Goal: Task Accomplishment & Management: Manage account settings

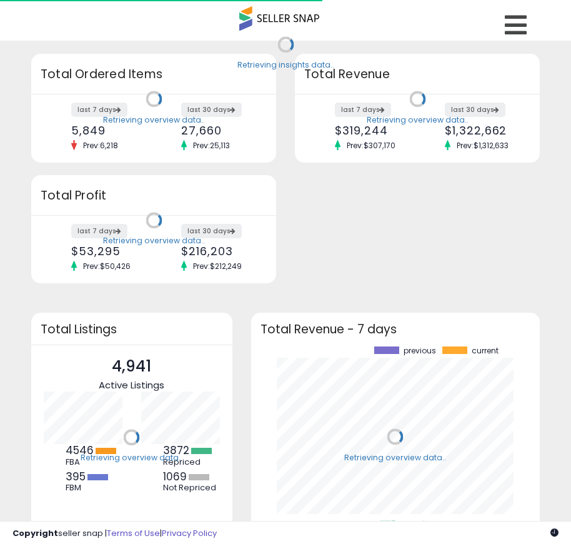
scroll to position [174, 264]
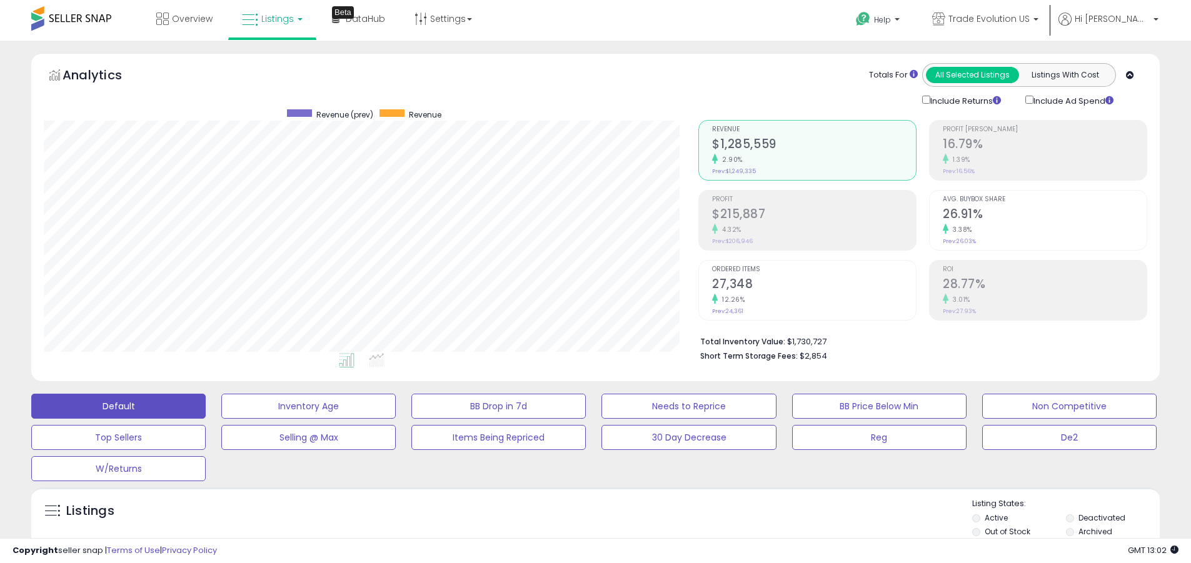
scroll to position [256, 654]
click at [580, 518] on label "Deactivated" at bounding box center [1101, 518] width 47 height 11
click at [580, 531] on label "Archived" at bounding box center [1095, 531] width 34 height 11
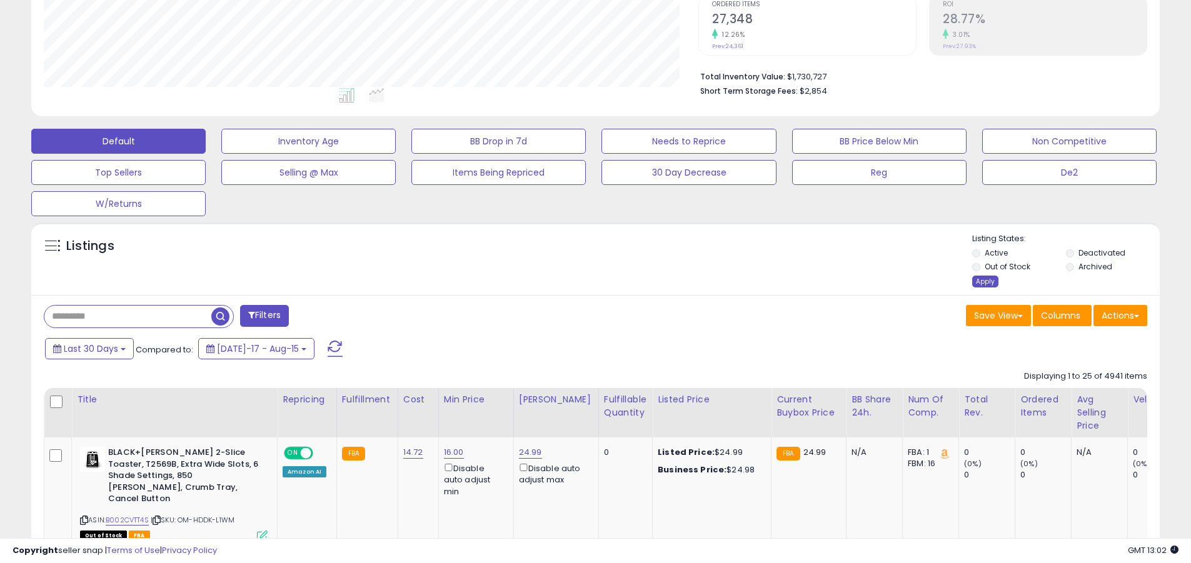
click at [580, 281] on div "Apply" at bounding box center [985, 282] width 26 height 12
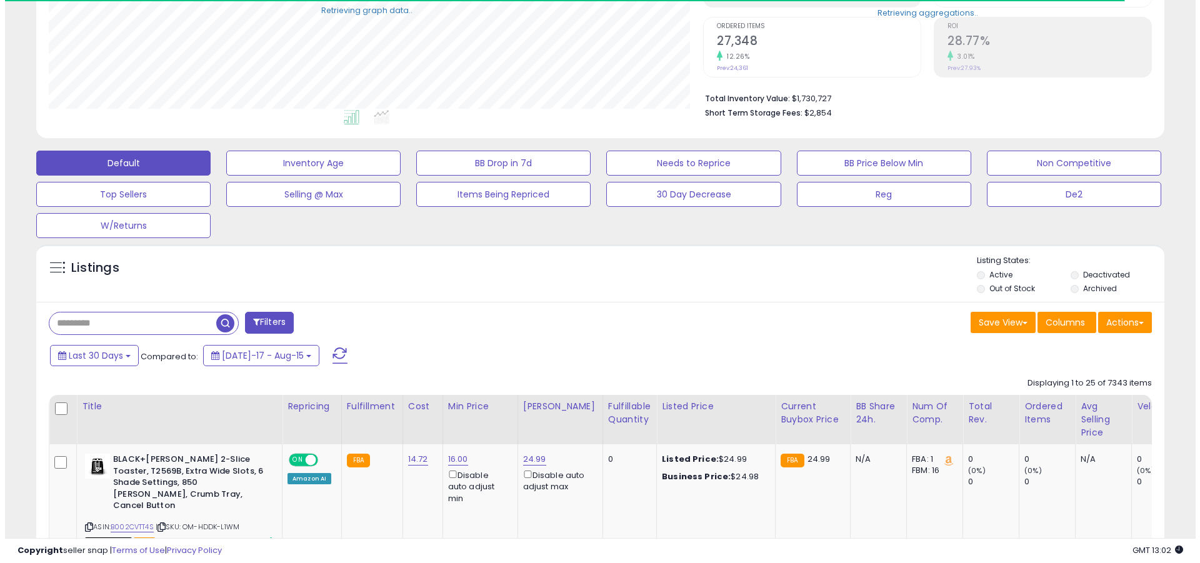
scroll to position [624778, 624380]
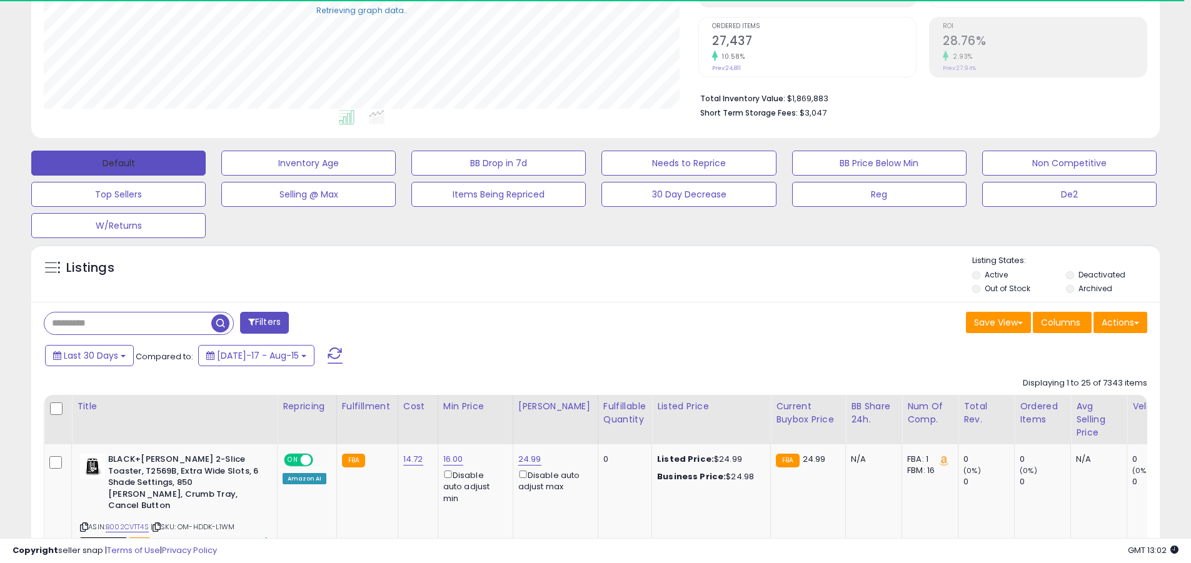
click at [118, 163] on button "Default" at bounding box center [118, 163] width 174 height 25
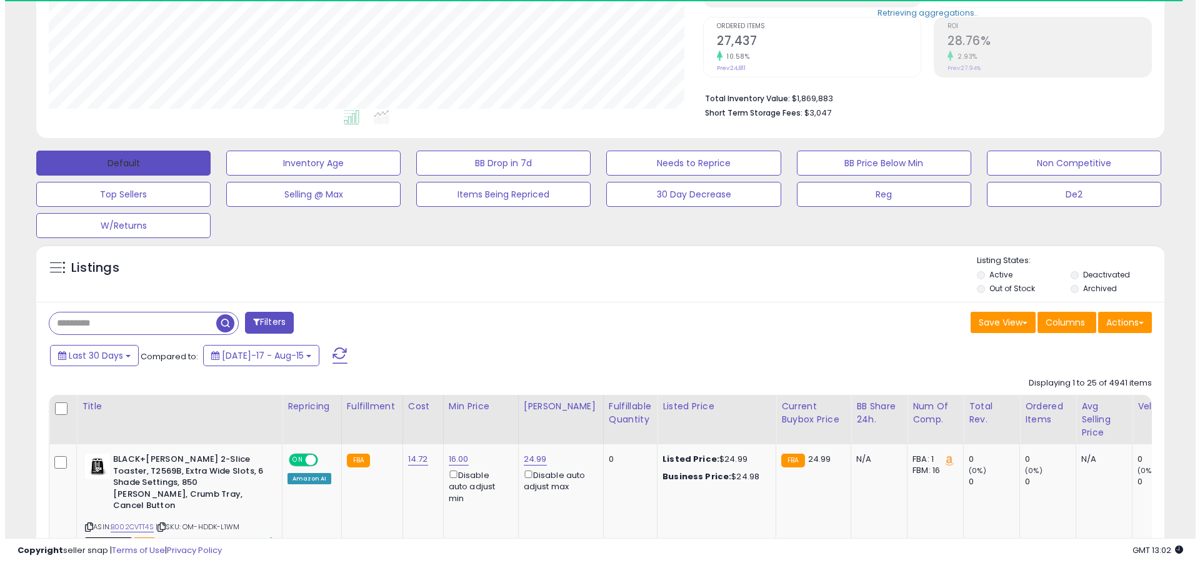
scroll to position [256, 654]
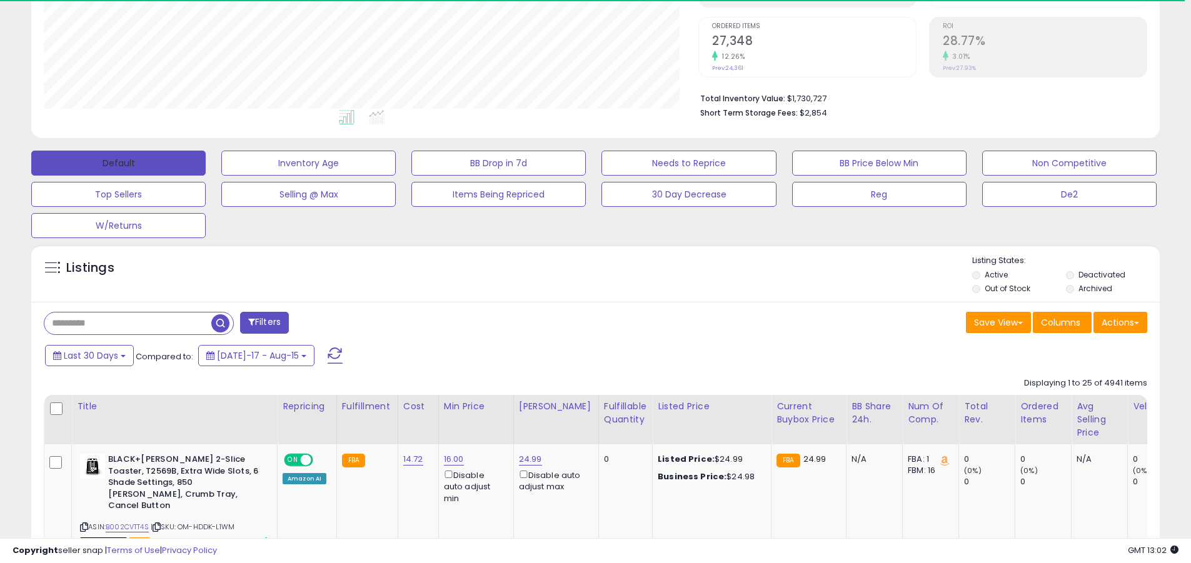
click at [328, 348] on span at bounding box center [335, 356] width 15 height 16
click at [128, 323] on input "text" at bounding box center [127, 324] width 167 height 22
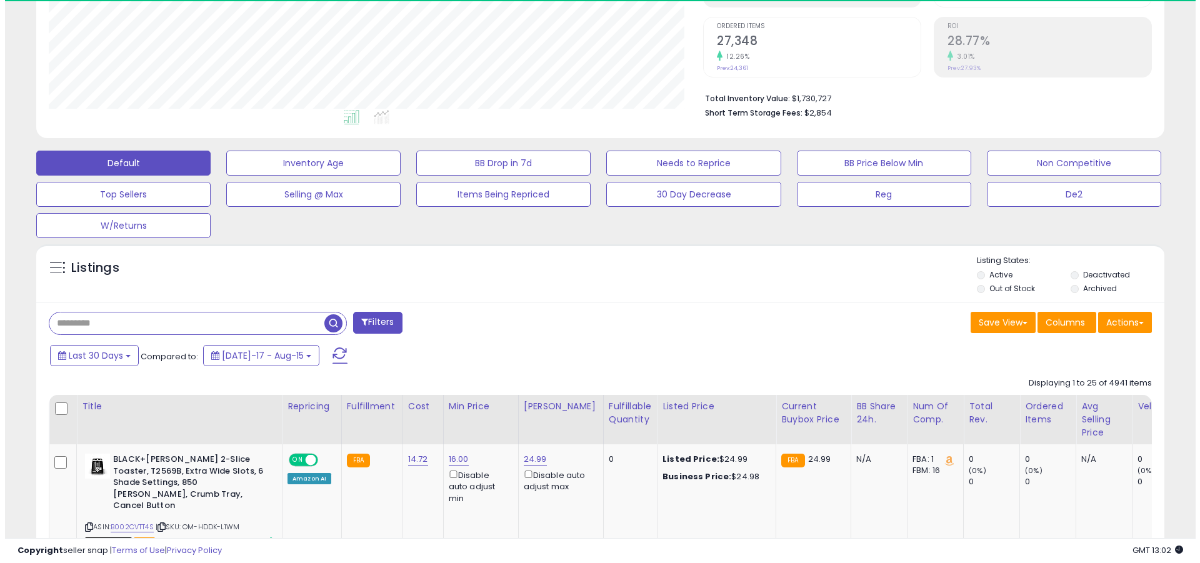
scroll to position [256, 654]
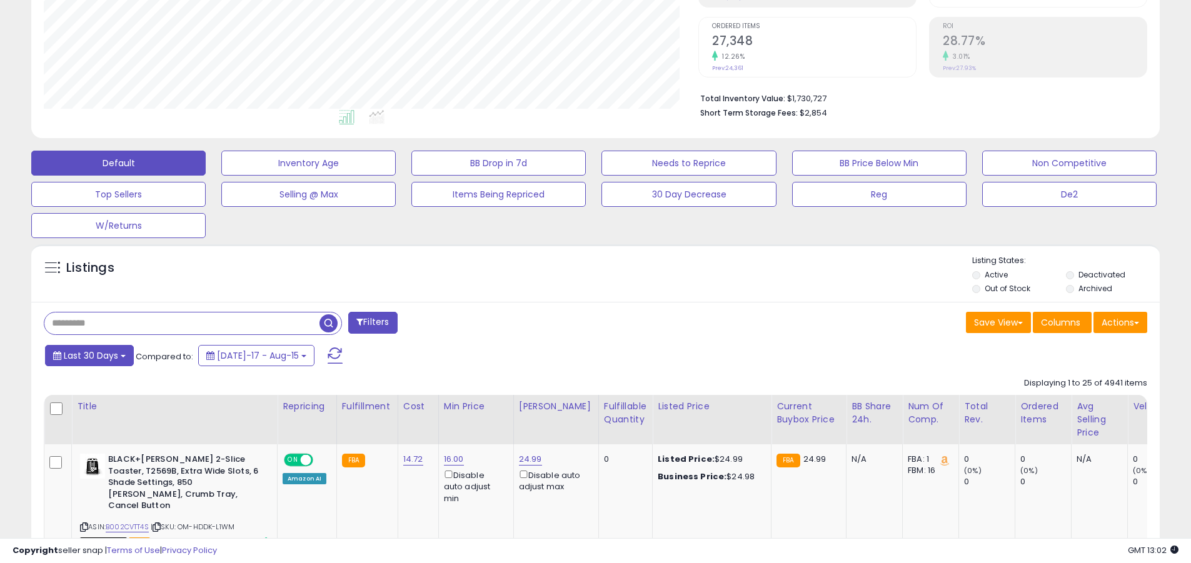
click at [89, 355] on span "Last 30 Days" at bounding box center [91, 355] width 54 height 13
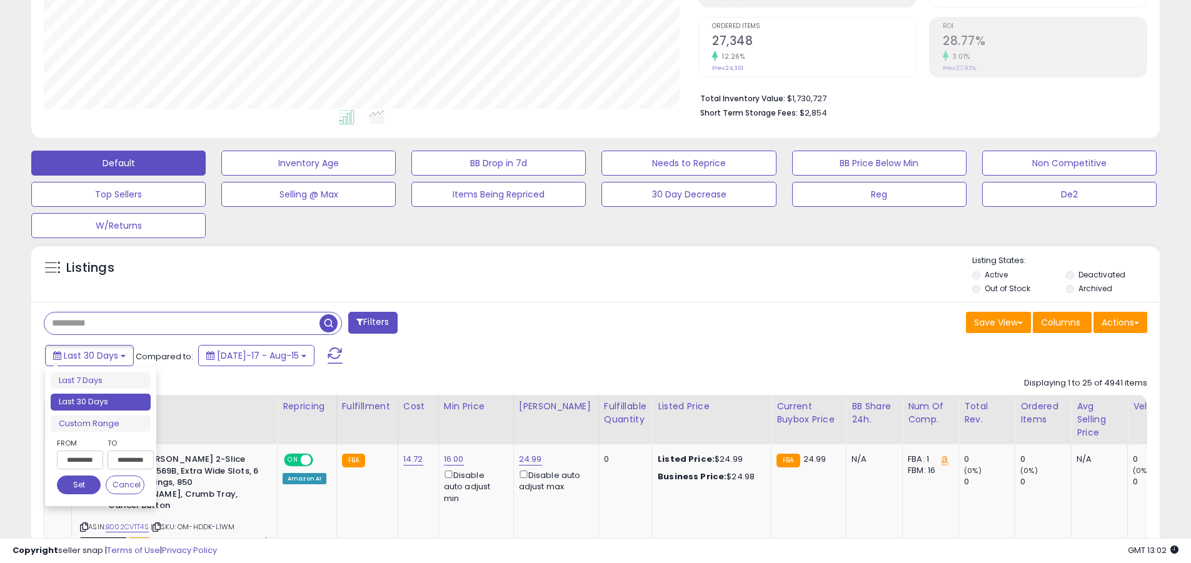
click at [101, 402] on li "Last 30 Days" at bounding box center [101, 402] width 100 height 17
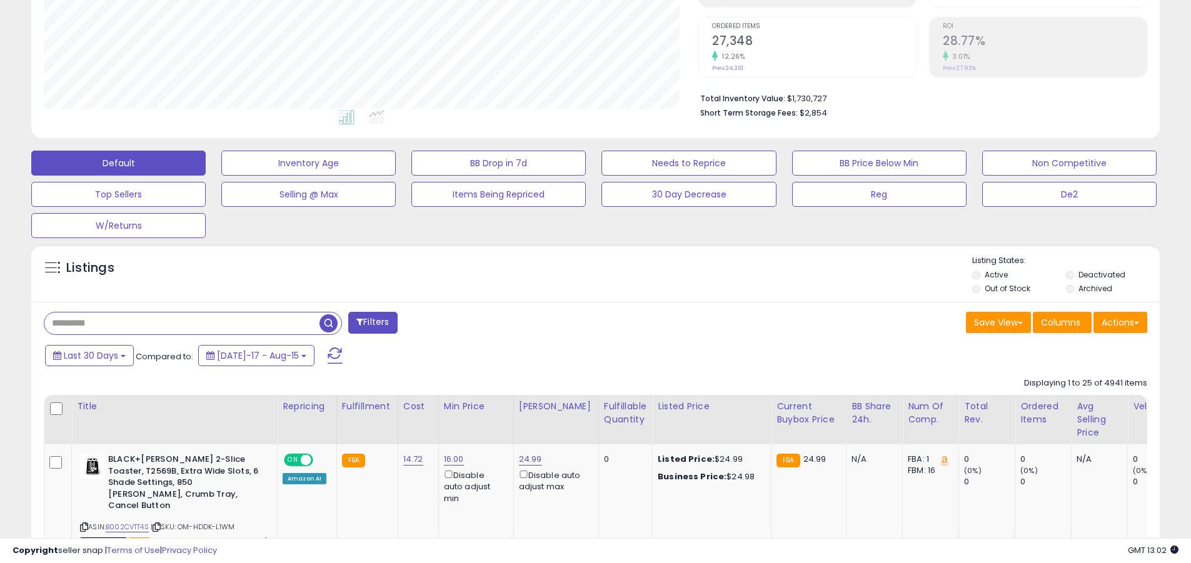
click at [182, 323] on input "text" at bounding box center [181, 324] width 275 height 22
click at [330, 321] on span "button" at bounding box center [328, 323] width 18 height 18
click at [580, 322] on button "Actions" at bounding box center [1120, 322] width 54 height 21
click at [0, 0] on link "Export All Columns" at bounding box center [0, 0] width 0 height 0
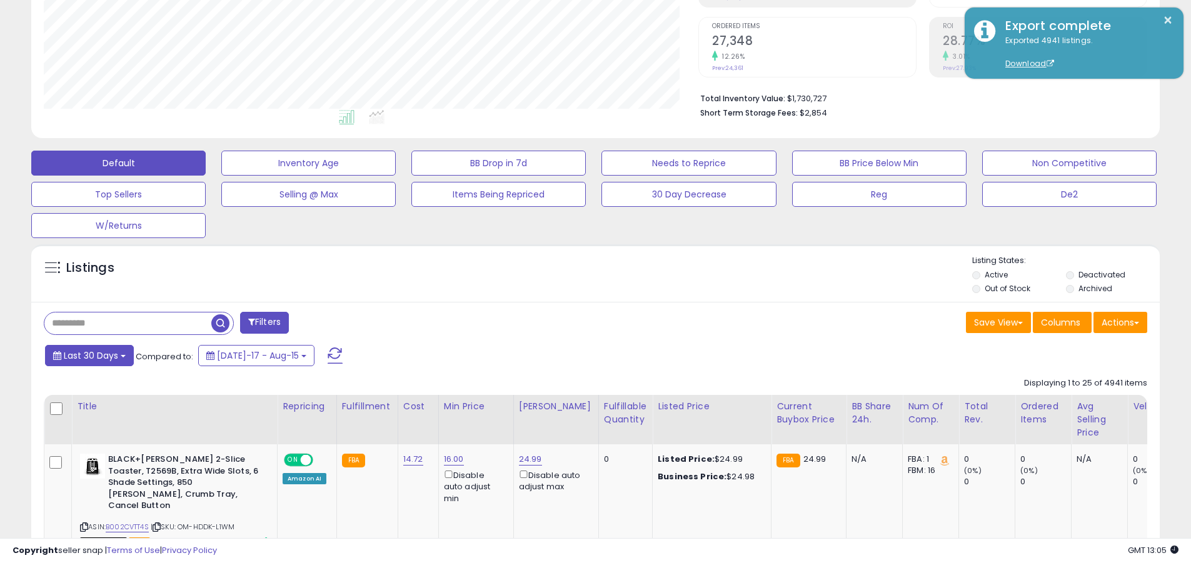
click at [89, 355] on span "Last 30 Days" at bounding box center [91, 355] width 54 height 13
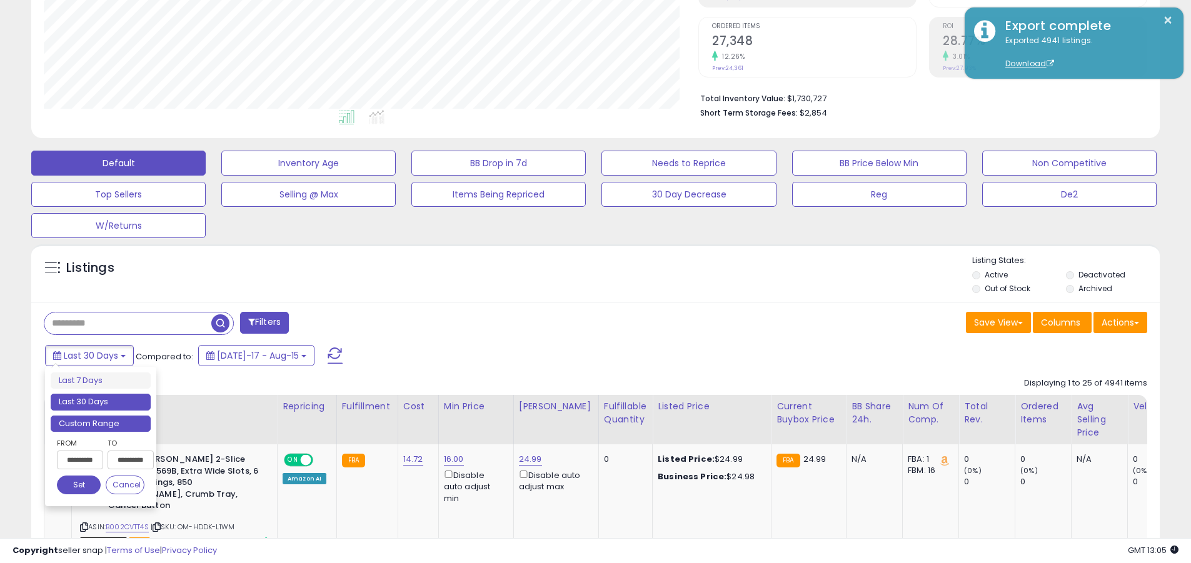
click at [101, 423] on li "Custom Range" at bounding box center [101, 424] width 100 height 17
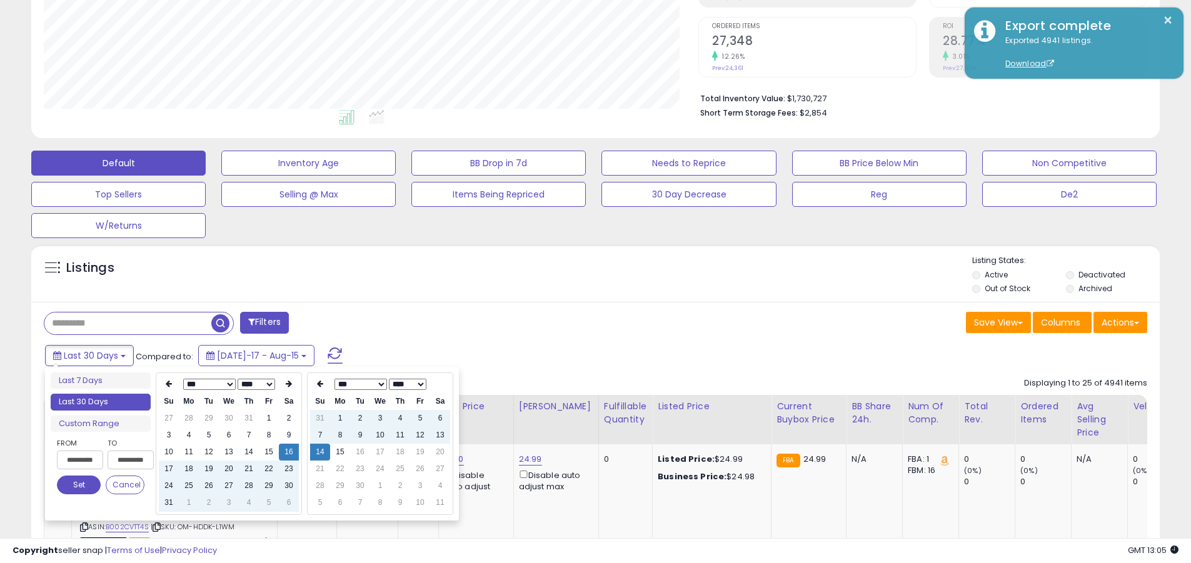
click at [80, 460] on input "**********" at bounding box center [80, 460] width 46 height 19
type input "**********"
click at [79, 485] on button "Set" at bounding box center [79, 485] width 44 height 19
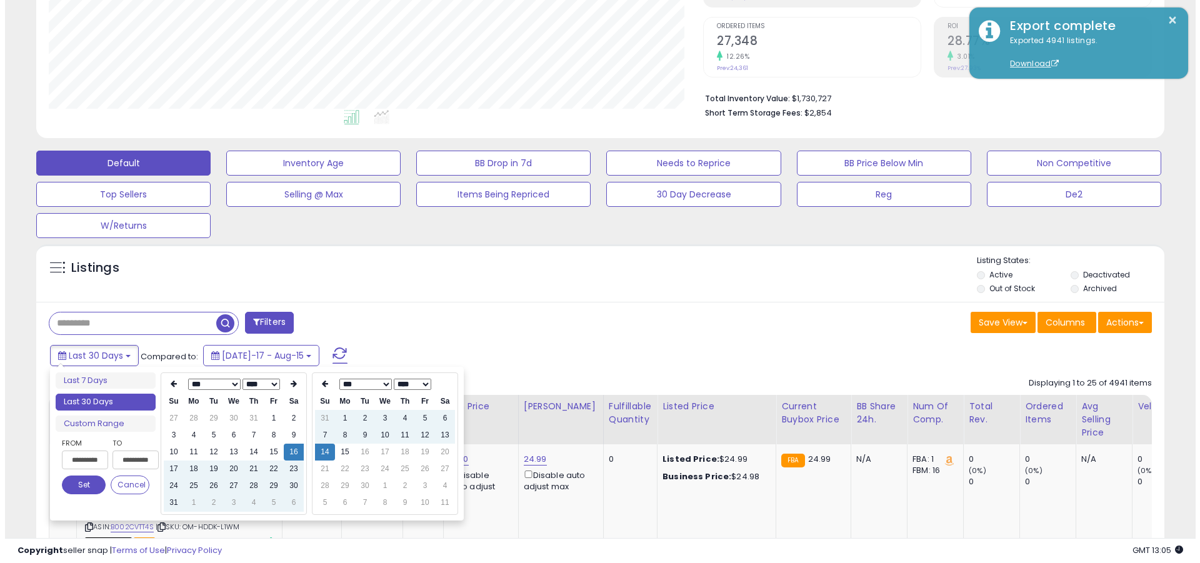
scroll to position [0, 0]
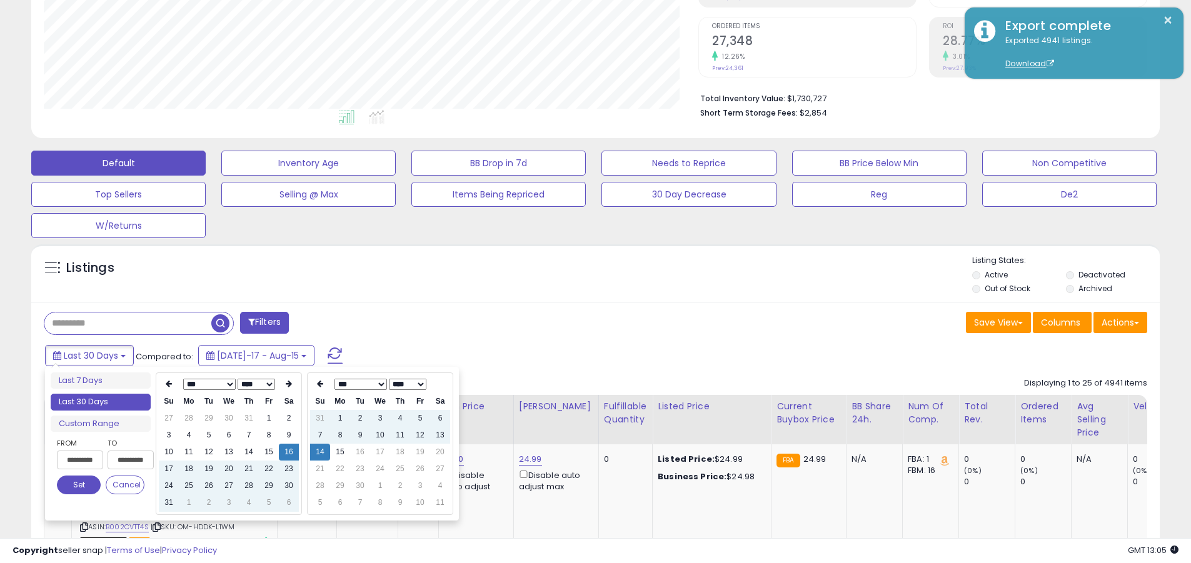
click at [128, 323] on input "text" at bounding box center [127, 324] width 167 height 22
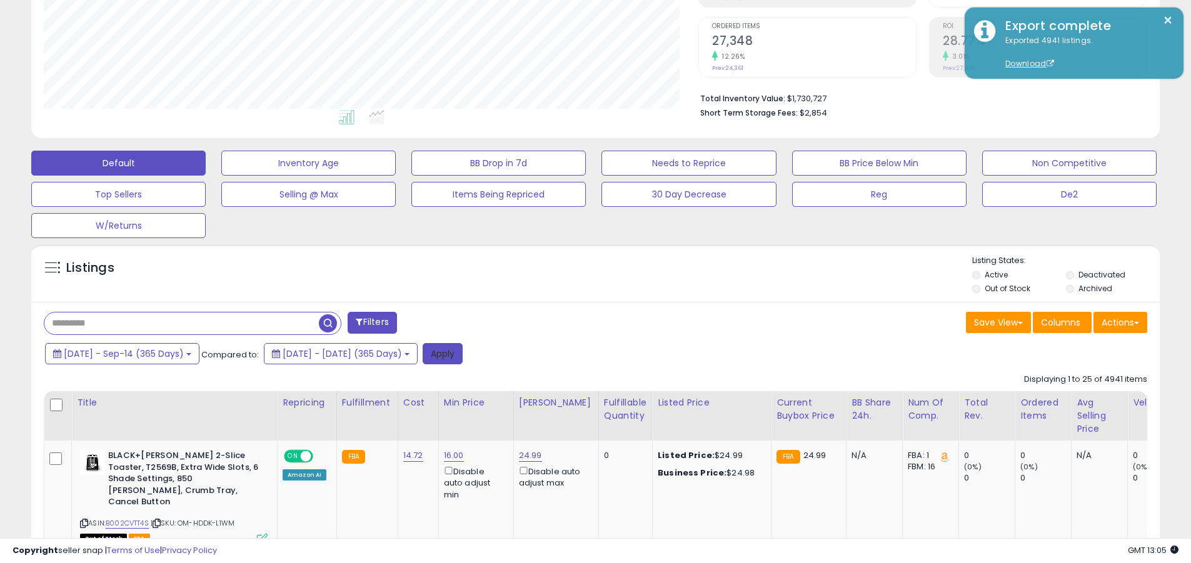
click at [463, 353] on button "Apply" at bounding box center [443, 353] width 40 height 21
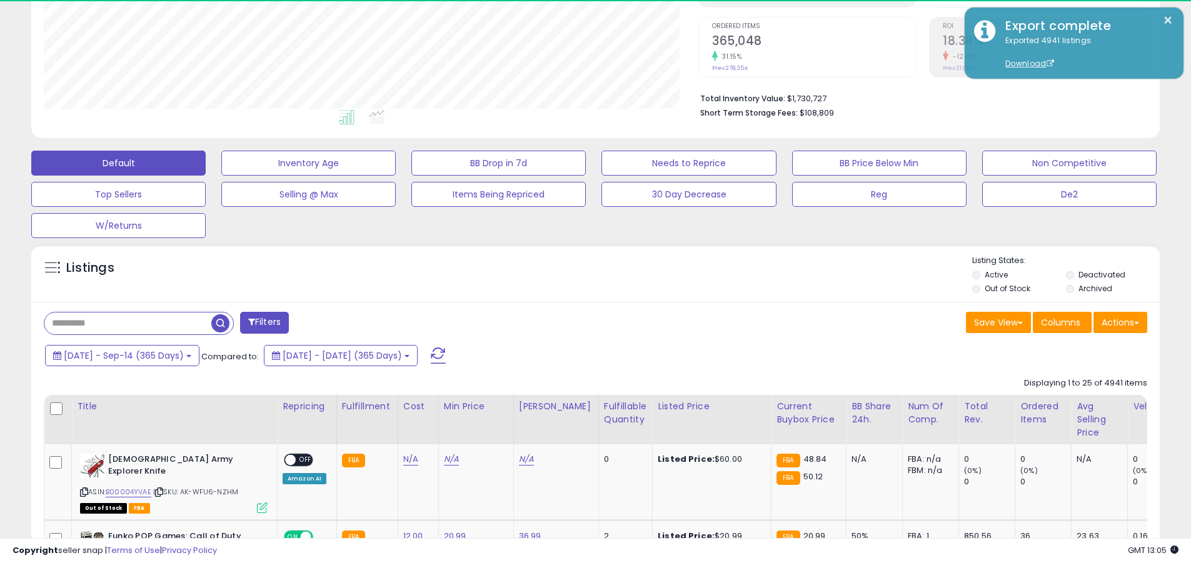
scroll to position [256, 654]
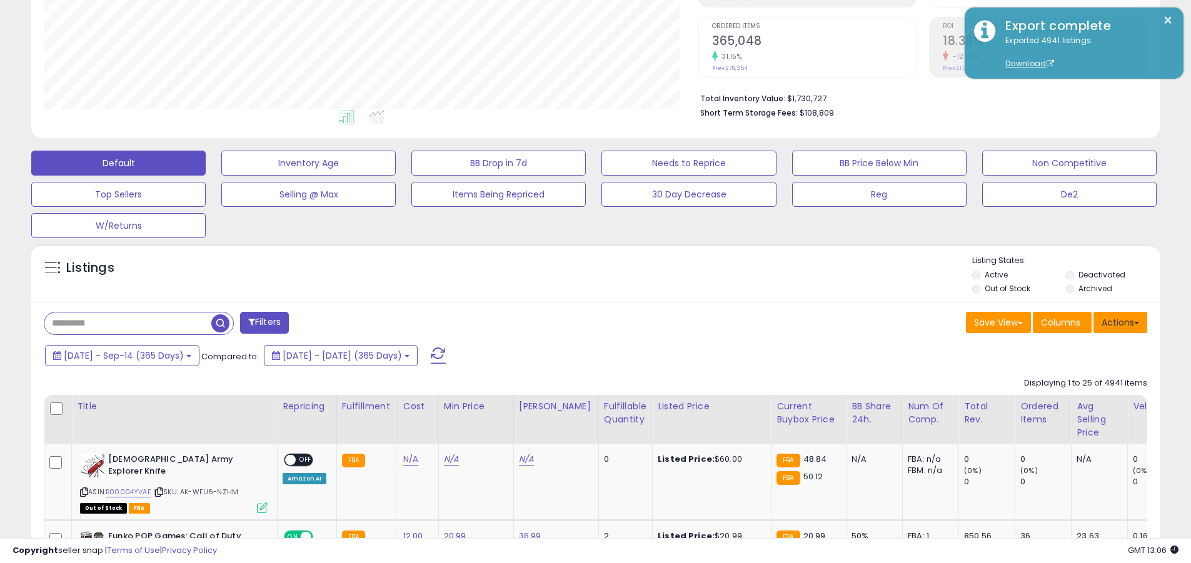
click at [580, 322] on button "Actions" at bounding box center [1120, 322] width 54 height 21
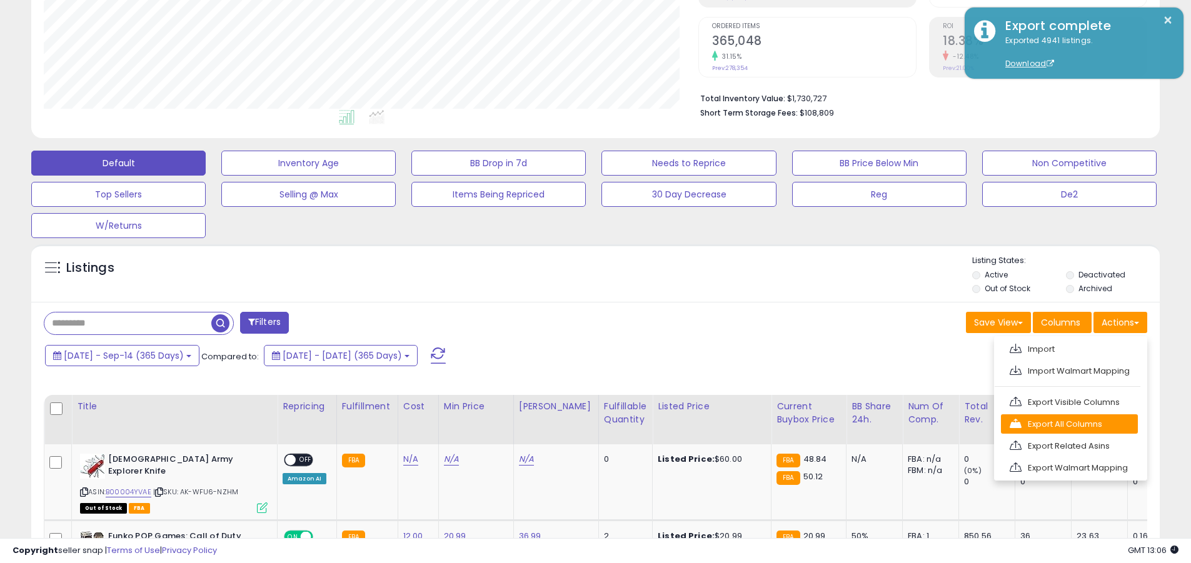
click at [580, 424] on link "Export All Columns" at bounding box center [1069, 423] width 137 height 19
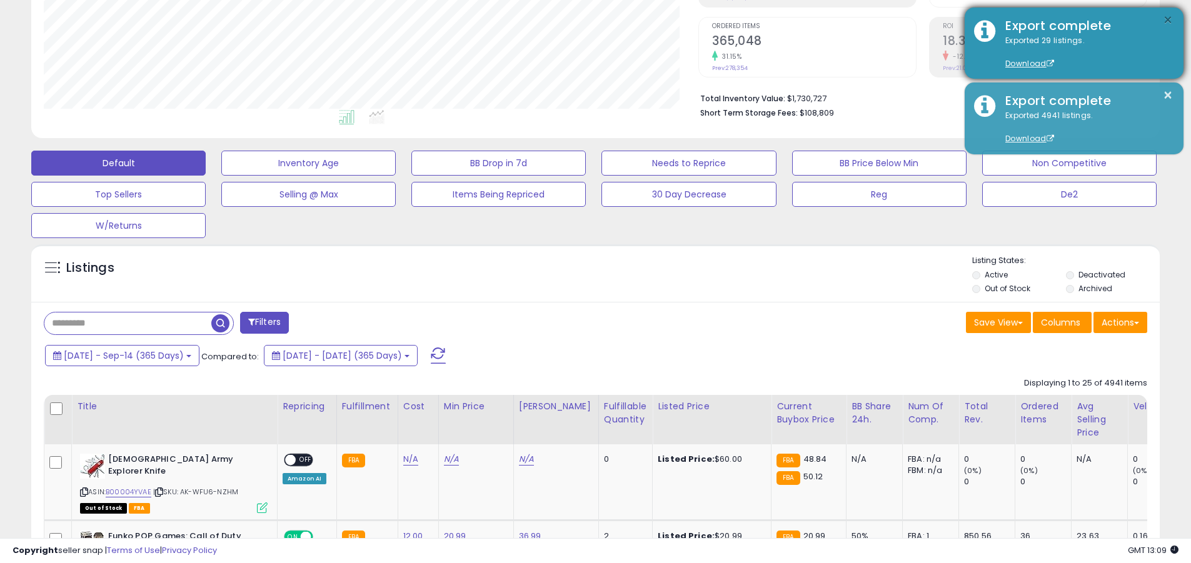
click at [580, 20] on button "×" at bounding box center [1168, 21] width 10 height 16
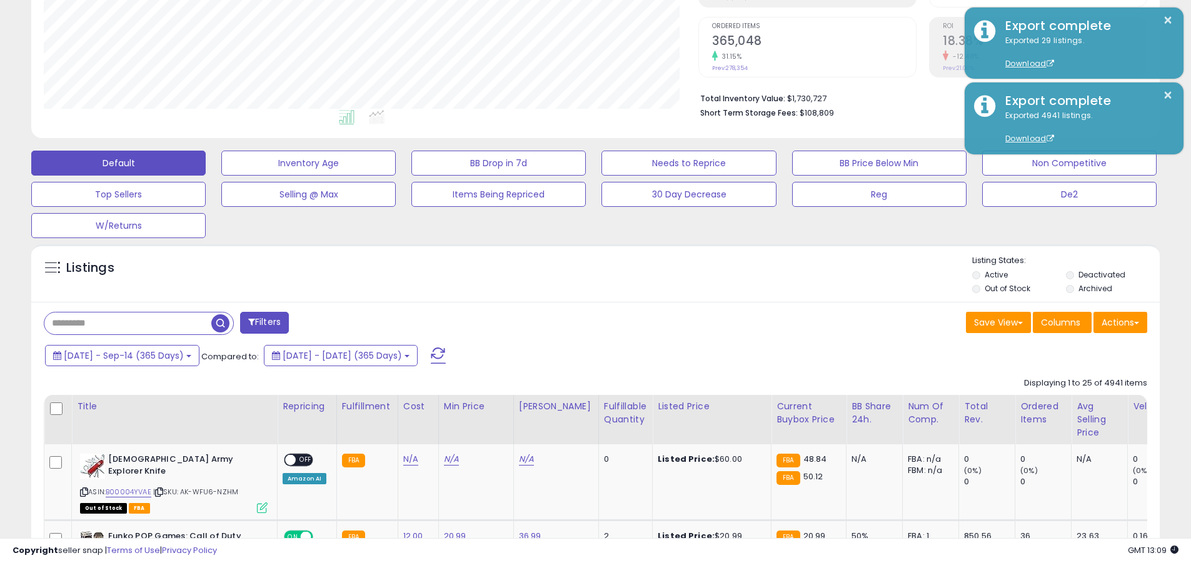
click at [128, 323] on input "text" at bounding box center [127, 324] width 167 height 22
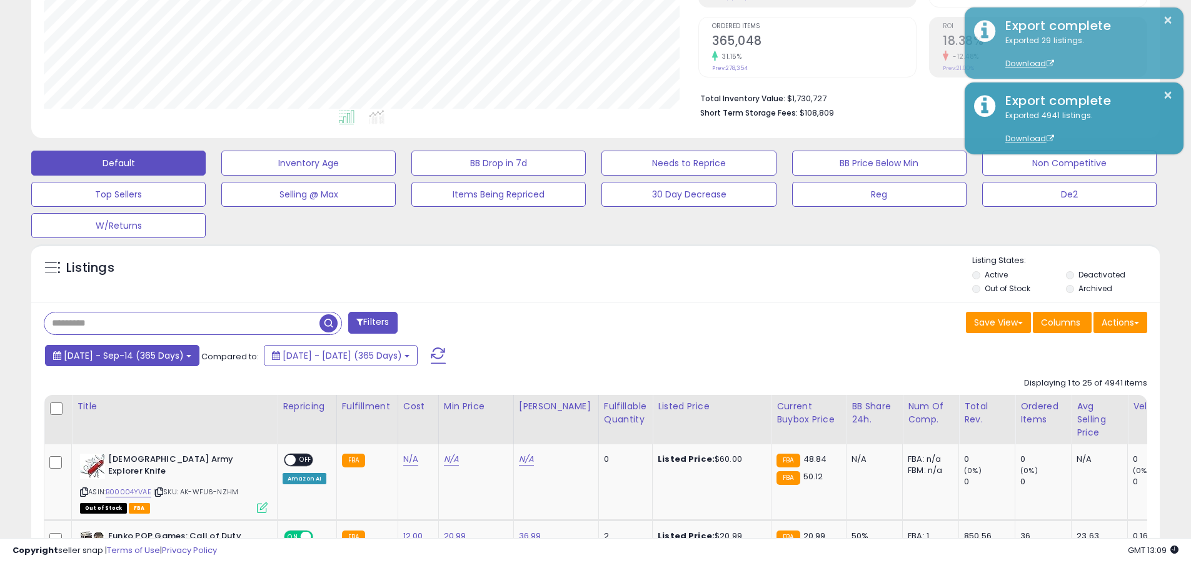
click at [134, 355] on span "[DATE] - Sep-14 (365 Days)" at bounding box center [124, 355] width 120 height 13
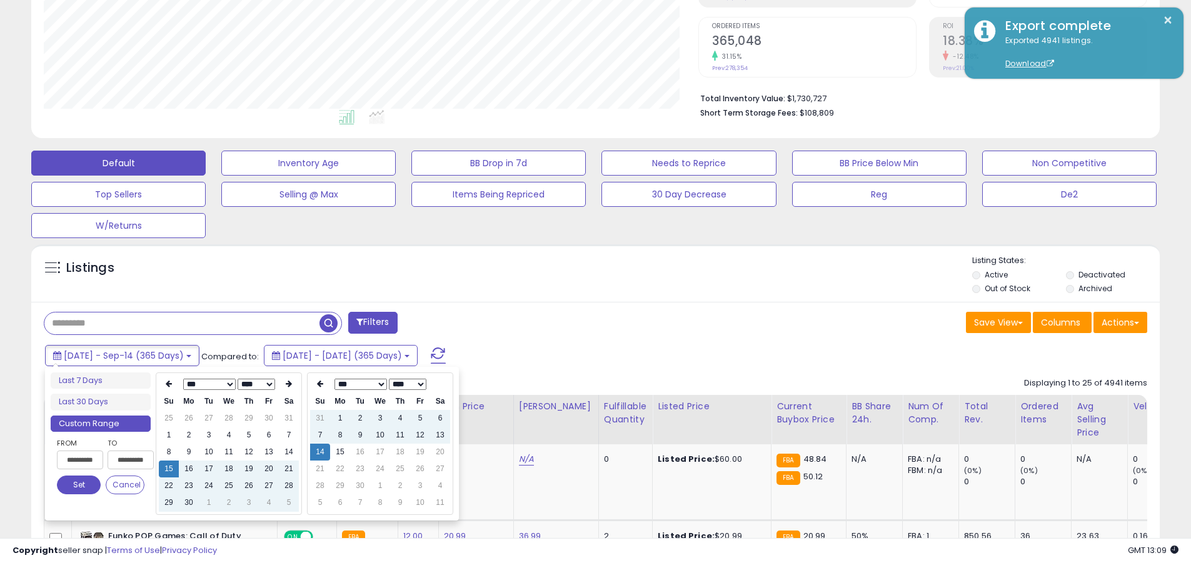
click at [80, 460] on input "**********" at bounding box center [80, 460] width 46 height 19
type input "**********"
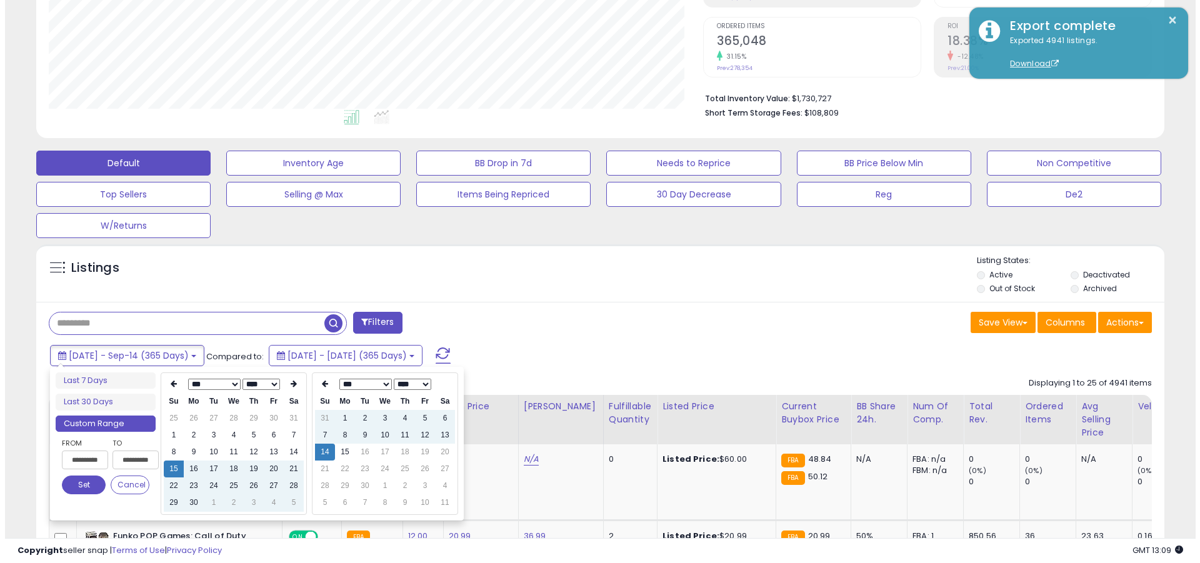
scroll to position [0, 1]
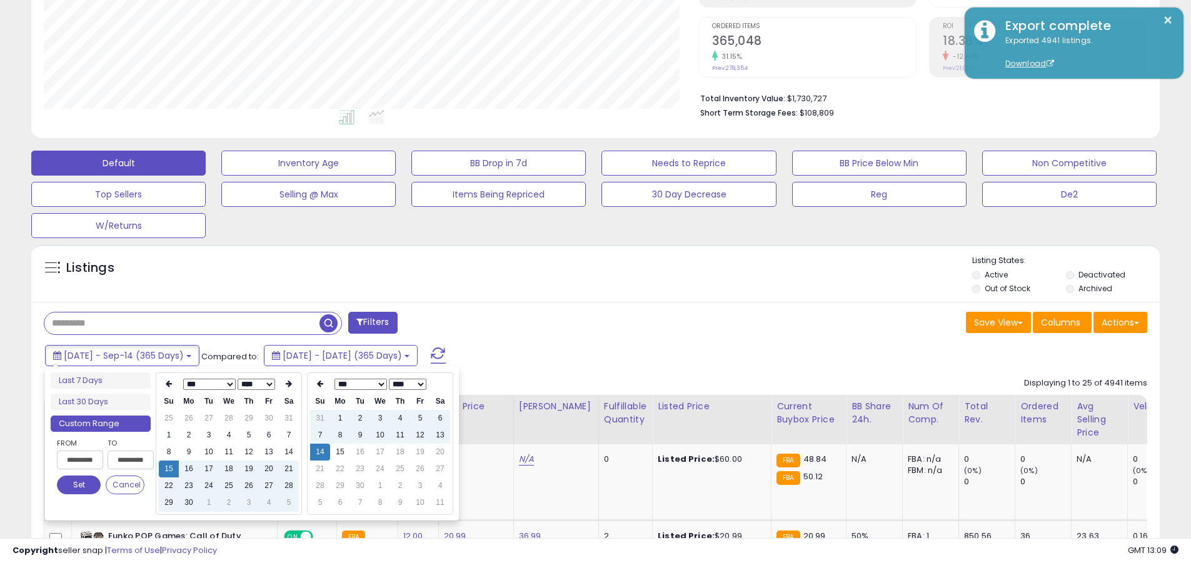
click at [79, 485] on button "Set" at bounding box center [79, 485] width 44 height 19
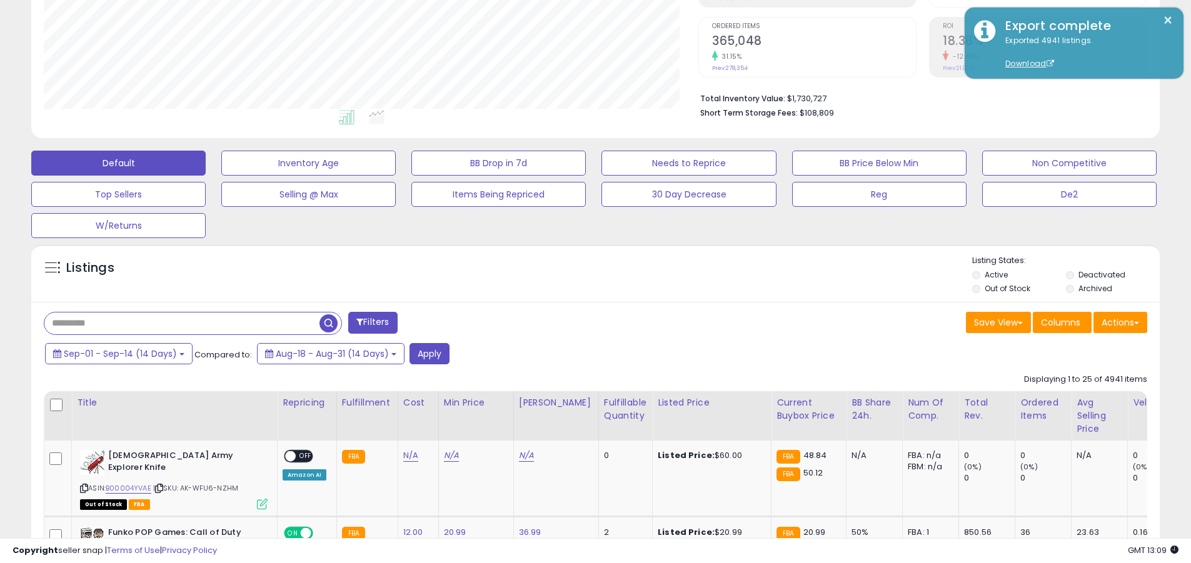
click at [182, 323] on input "text" at bounding box center [181, 324] width 275 height 22
click at [426, 353] on button "Apply" at bounding box center [429, 353] width 40 height 21
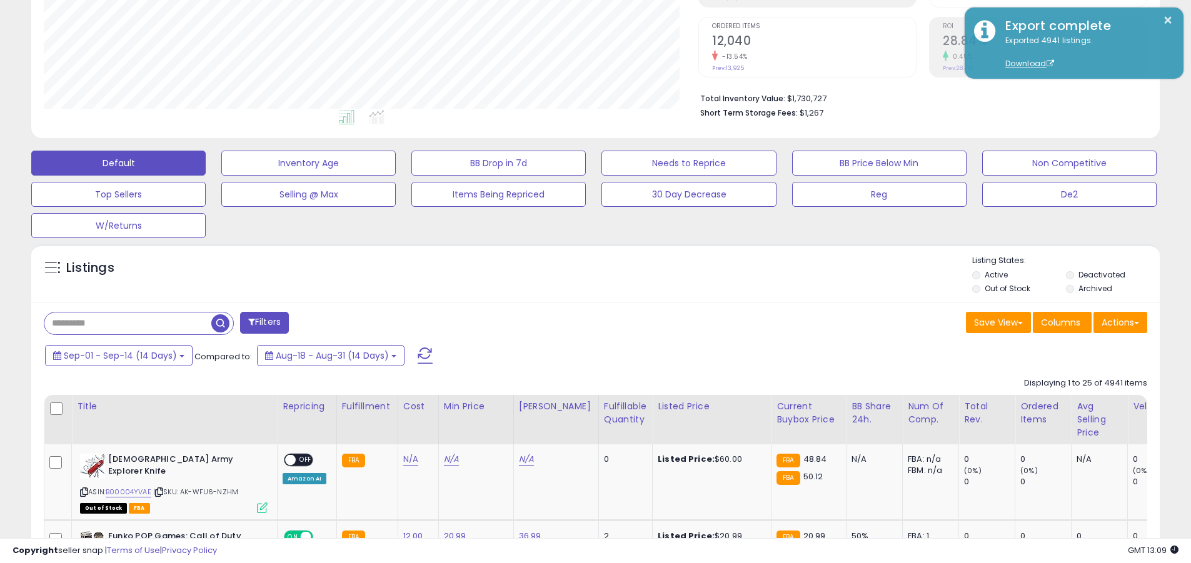
scroll to position [256, 654]
click at [580, 322] on button "Actions" at bounding box center [1120, 322] width 54 height 21
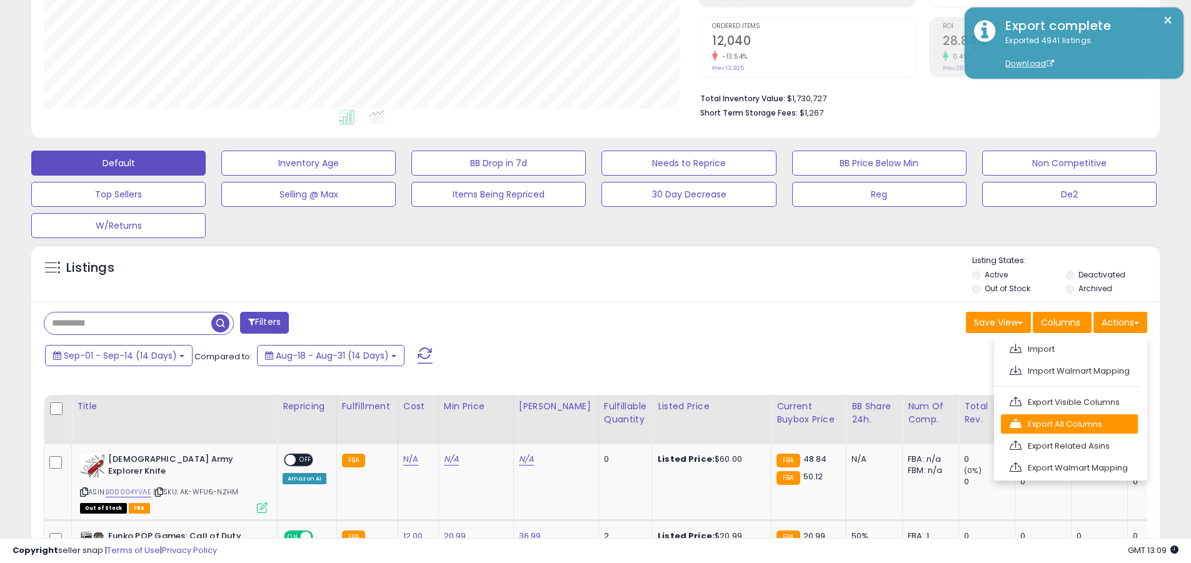
click at [580, 424] on link "Export All Columns" at bounding box center [1069, 423] width 137 height 19
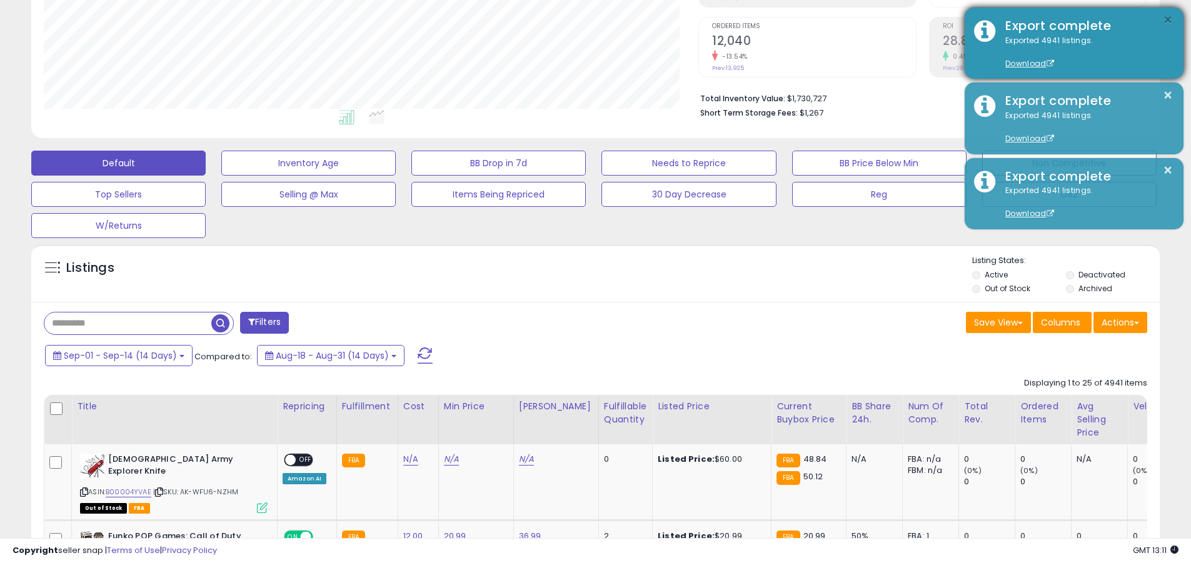
click at [580, 20] on button "×" at bounding box center [1168, 21] width 10 height 16
click at [128, 323] on input "text" at bounding box center [127, 324] width 167 height 22
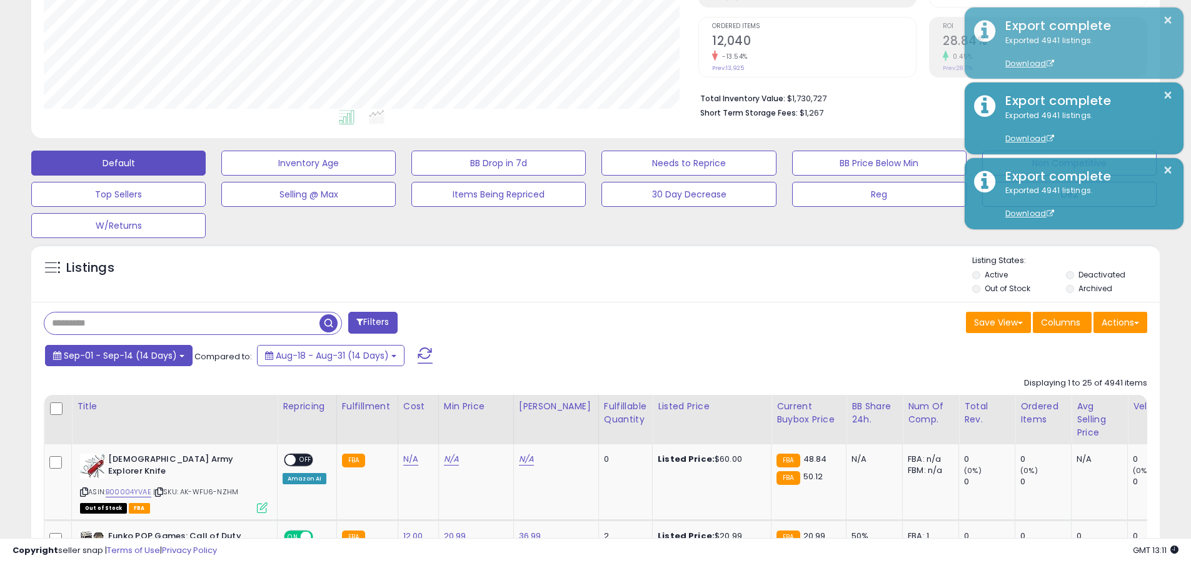
click at [119, 355] on span "Sep-01 - Sep-14 (14 Days)" at bounding box center [120, 355] width 113 height 13
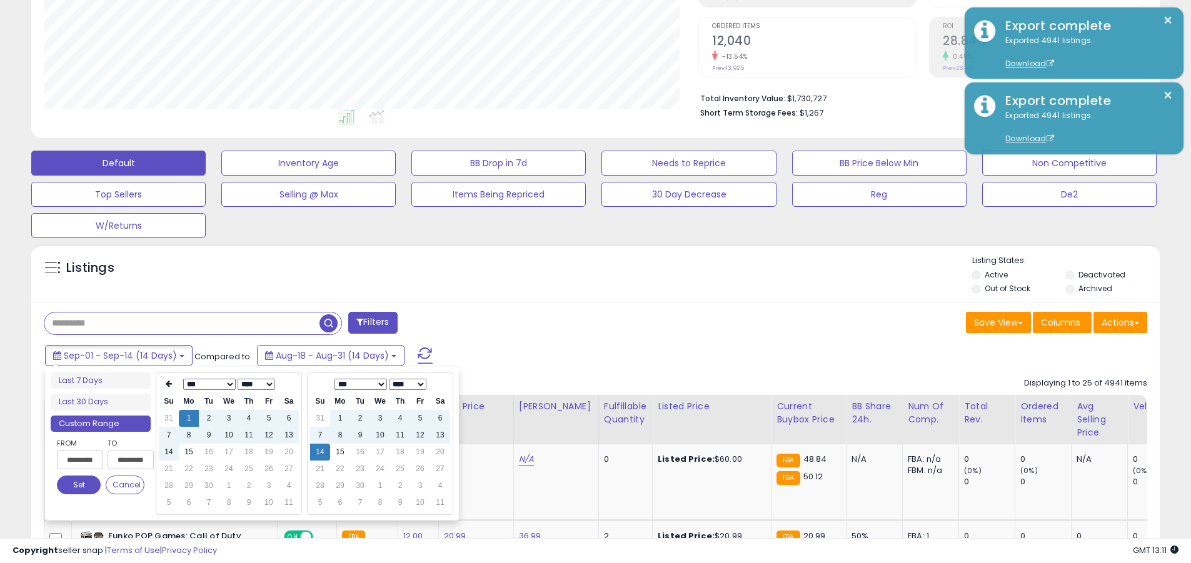
click at [80, 460] on input "**********" at bounding box center [80, 460] width 46 height 19
type input "**********"
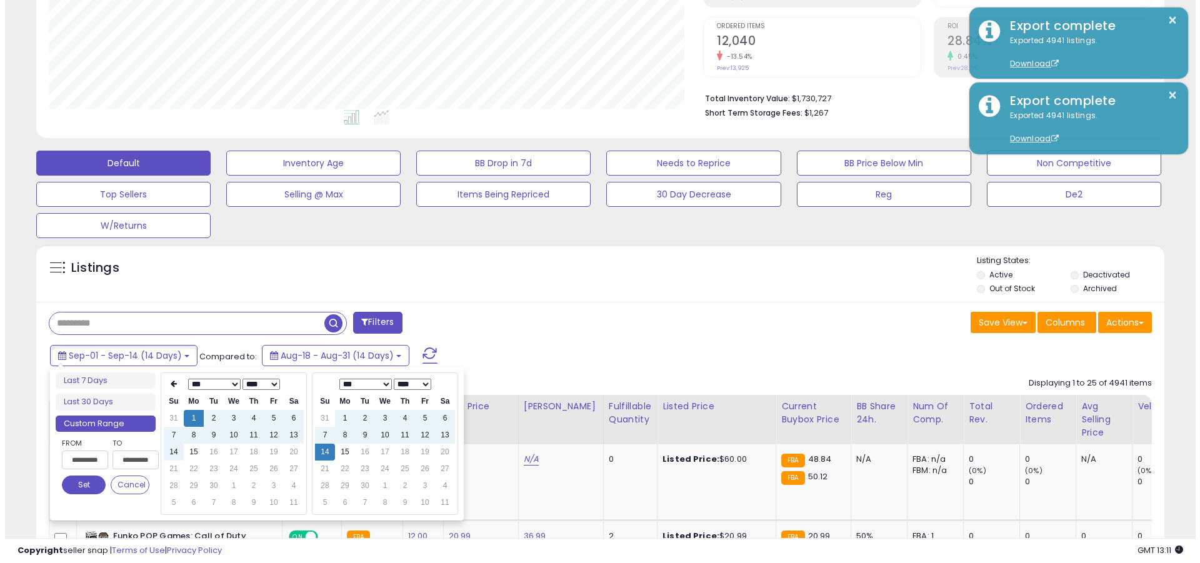
scroll to position [0, 1]
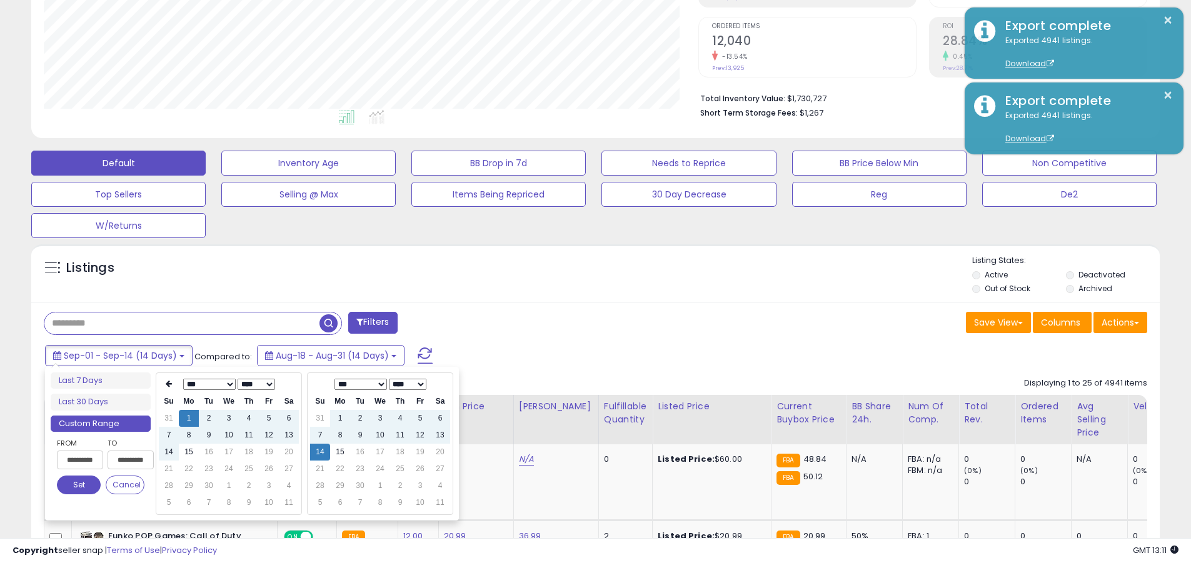
click at [79, 485] on button "Set" at bounding box center [79, 485] width 44 height 19
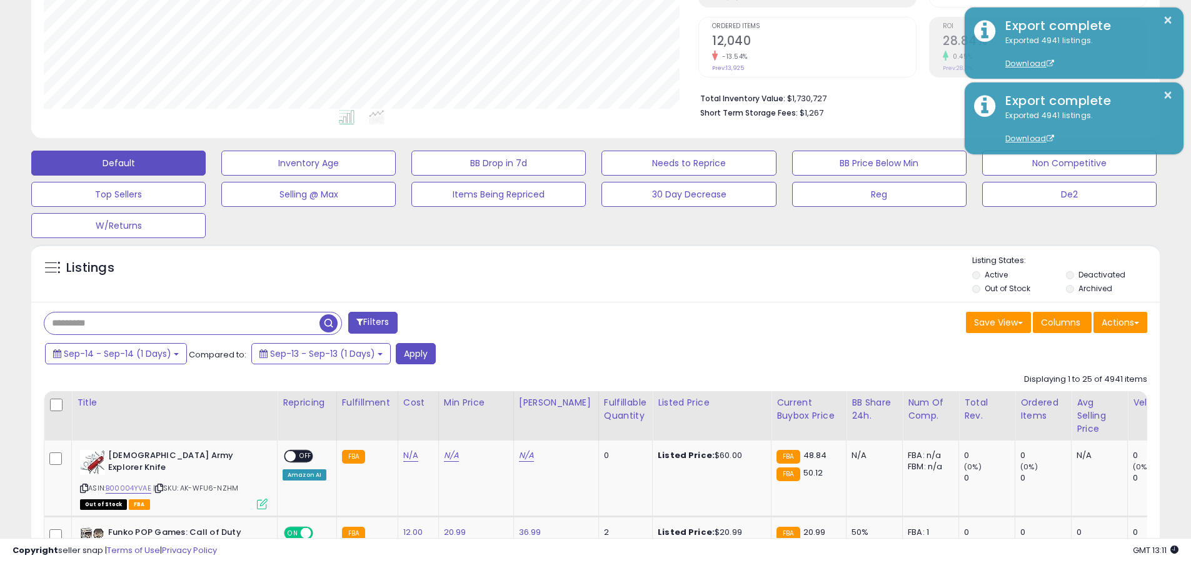
click at [182, 323] on input "text" at bounding box center [181, 324] width 275 height 22
click at [413, 353] on button "Apply" at bounding box center [416, 353] width 40 height 21
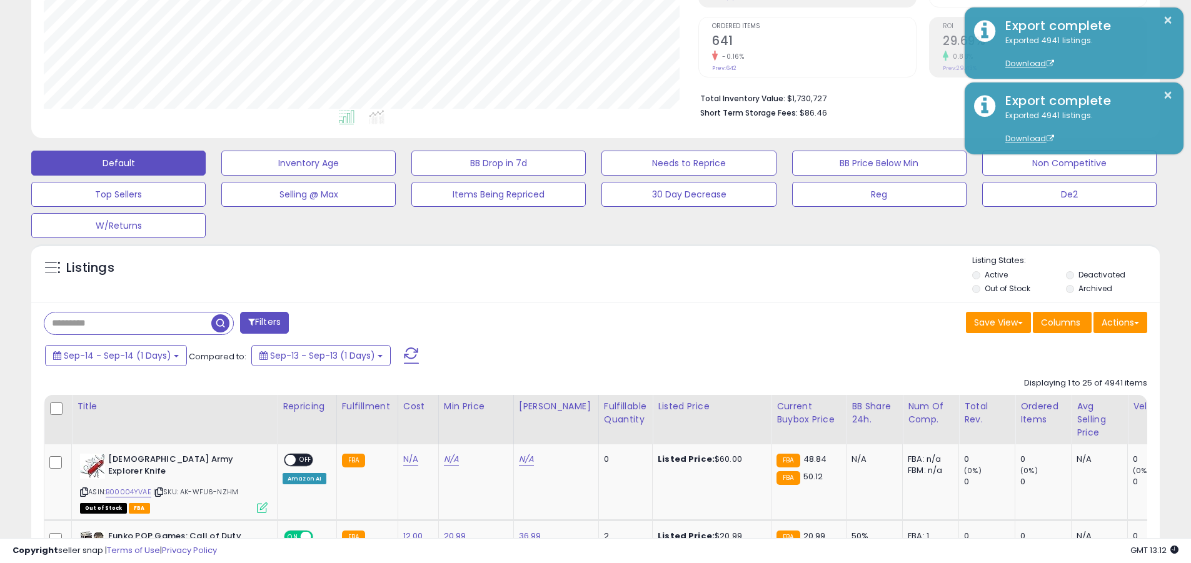
scroll to position [256, 654]
click at [580, 322] on button "Actions" at bounding box center [1120, 322] width 54 height 21
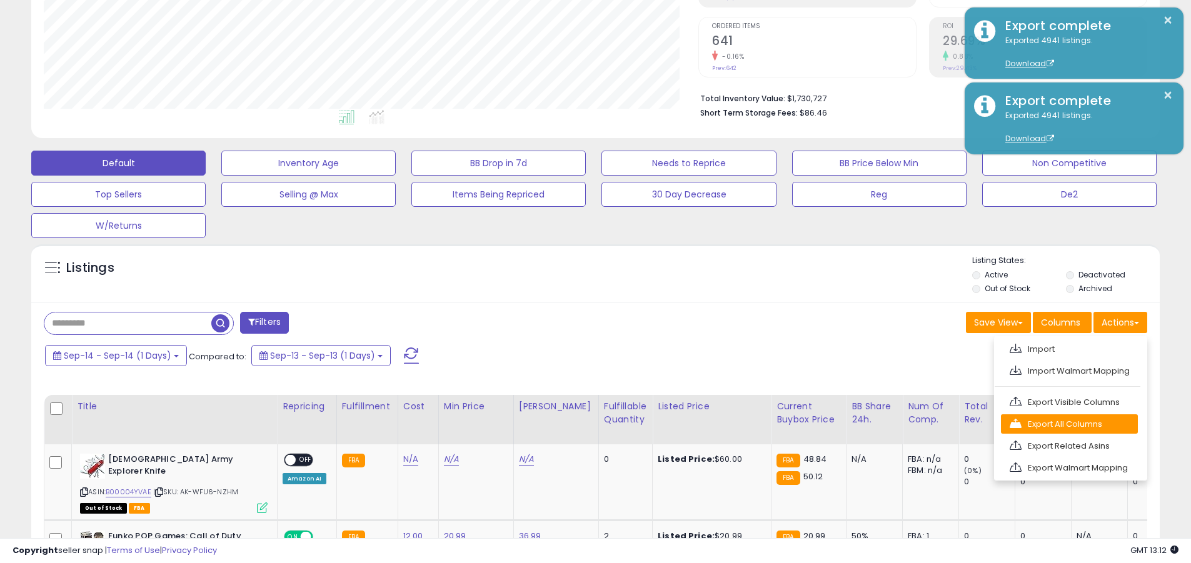
click at [580, 424] on link "Export All Columns" at bounding box center [1069, 423] width 137 height 19
